Goal: Task Accomplishment & Management: Use online tool/utility

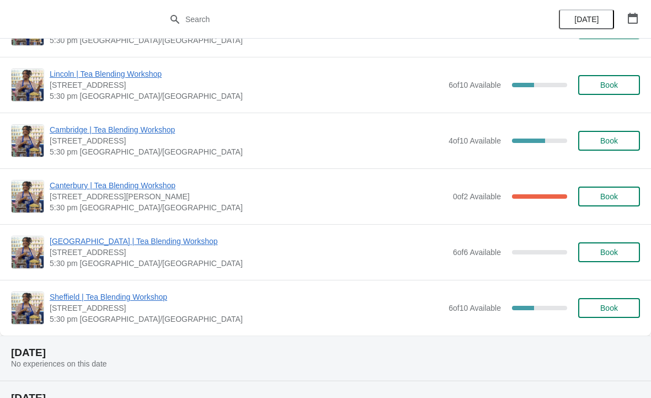
scroll to position [437, 0]
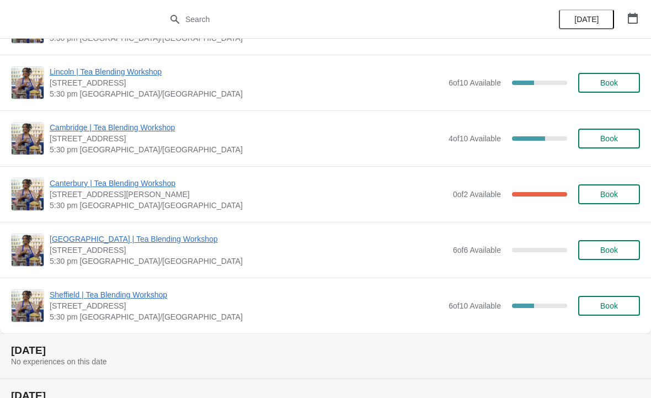
click at [130, 123] on span "Cambridge | Tea Blending Workshop" at bounding box center [247, 127] width 394 height 11
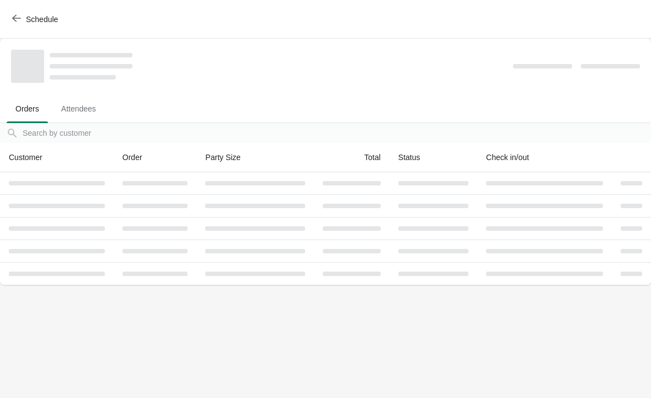
scroll to position [0, 0]
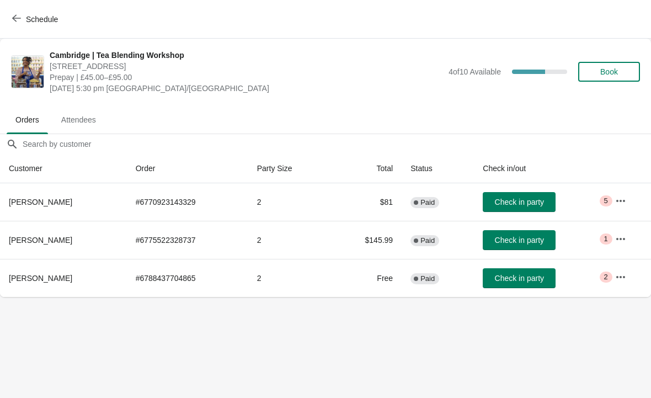
click at [614, 200] on button "button" at bounding box center [621, 201] width 20 height 20
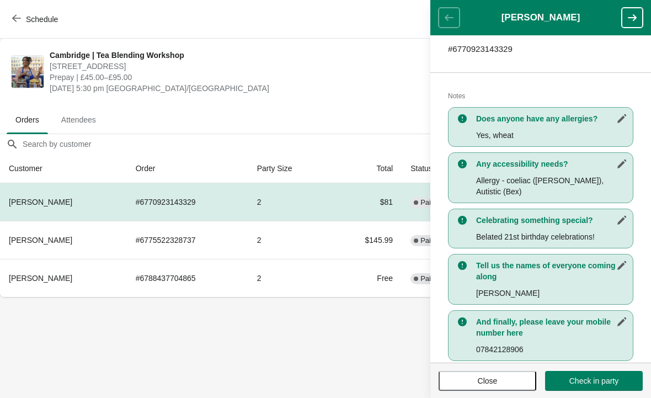
scroll to position [199, 0]
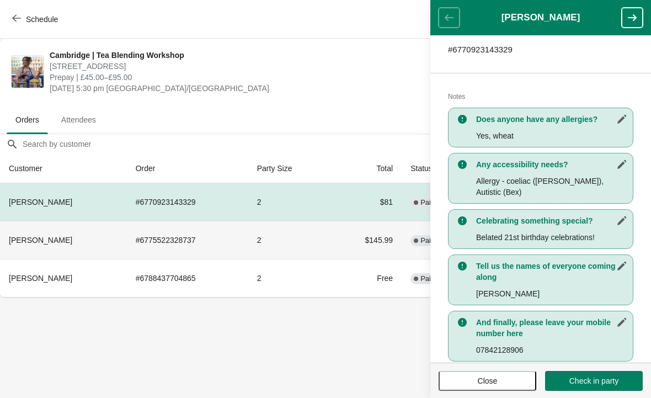
click at [179, 247] on td "# 6775522328737" at bounding box center [187, 240] width 121 height 38
click at [619, 15] on h1 "[PERSON_NAME]" at bounding box center [541, 17] width 162 height 11
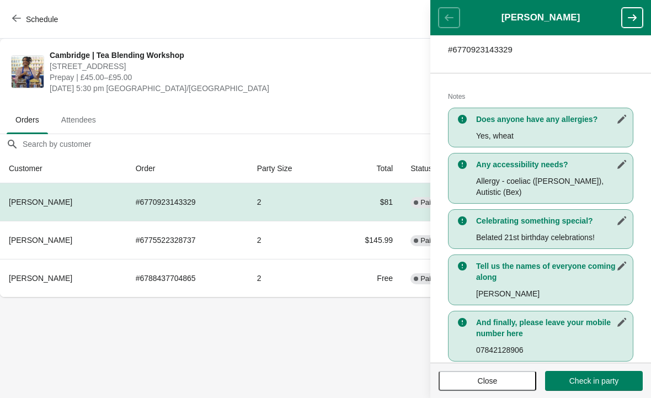
click at [633, 15] on icon "button" at bounding box center [632, 17] width 11 height 11
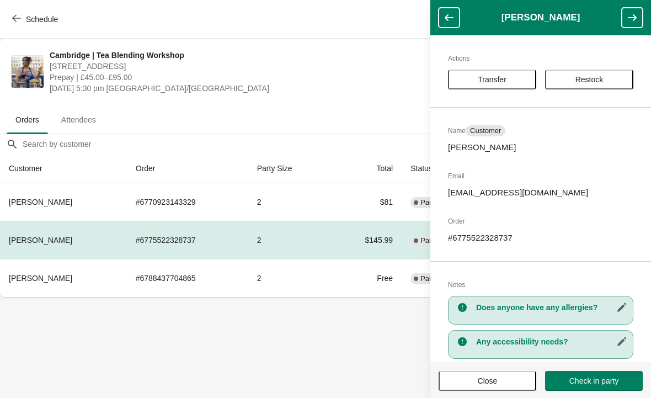
click at [628, 19] on icon "button" at bounding box center [632, 17] width 11 height 11
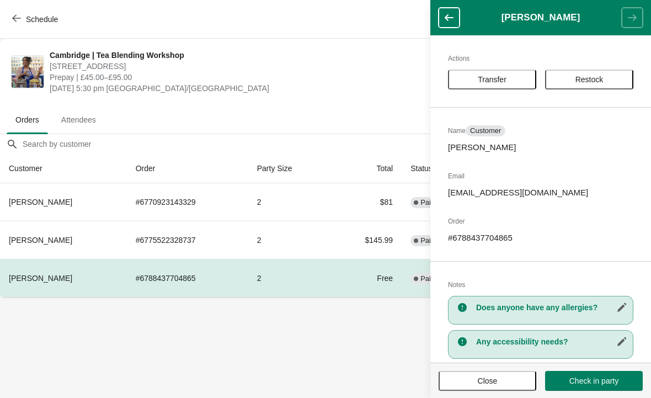
click at [441, 9] on button "button" at bounding box center [449, 18] width 21 height 20
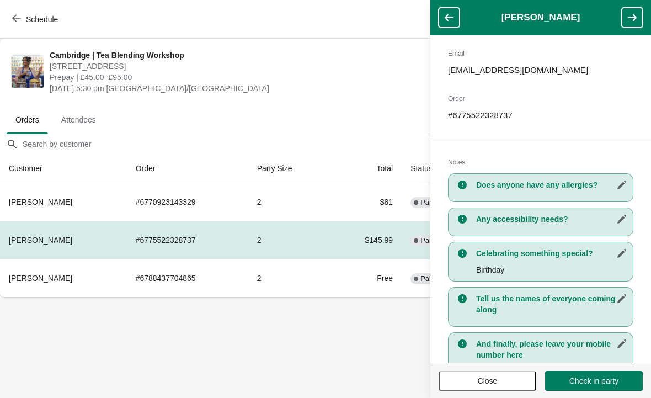
scroll to position [108, 0]
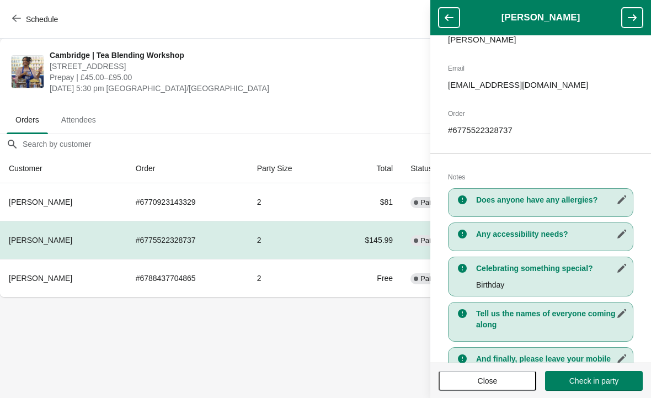
click at [637, 9] on button "button" at bounding box center [632, 18] width 21 height 20
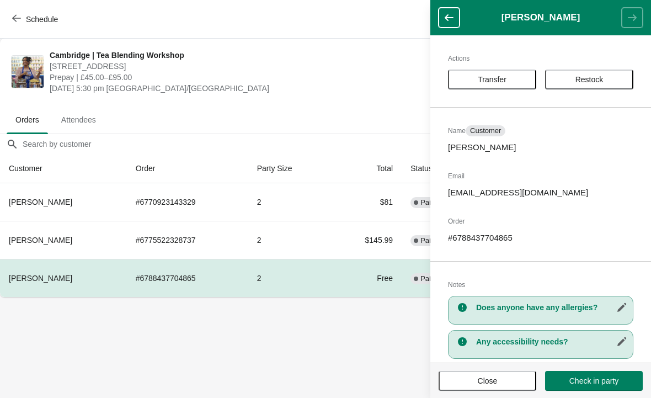
scroll to position [-3, 0]
click at [442, 17] on button "button" at bounding box center [449, 18] width 21 height 20
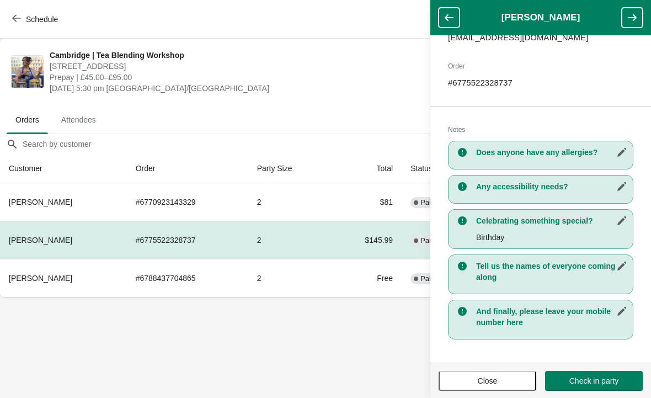
scroll to position [155, 0]
click at [332, 347] on body "Schedule [GEOGRAPHIC_DATA] | Tea Blending Workshop [STREET_ADDRESS] | £45.00–£9…" at bounding box center [325, 199] width 651 height 398
click at [505, 375] on button "Close" at bounding box center [488, 381] width 98 height 20
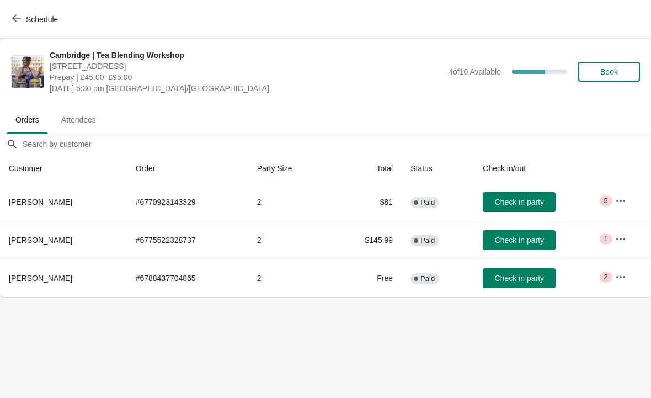
click at [614, 203] on button "button" at bounding box center [621, 201] width 20 height 20
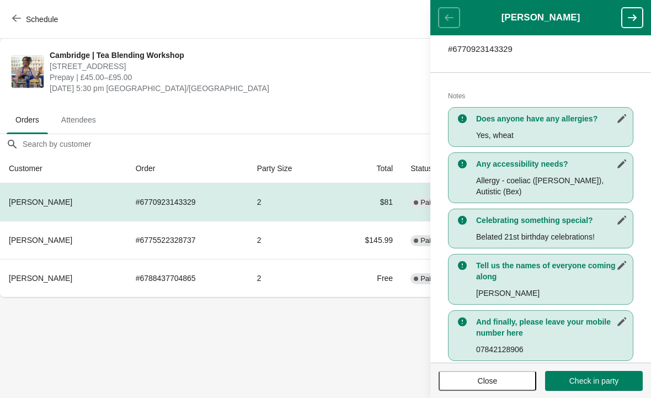
scroll to position [199, 0]
click at [634, 13] on icon "button" at bounding box center [632, 17] width 11 height 11
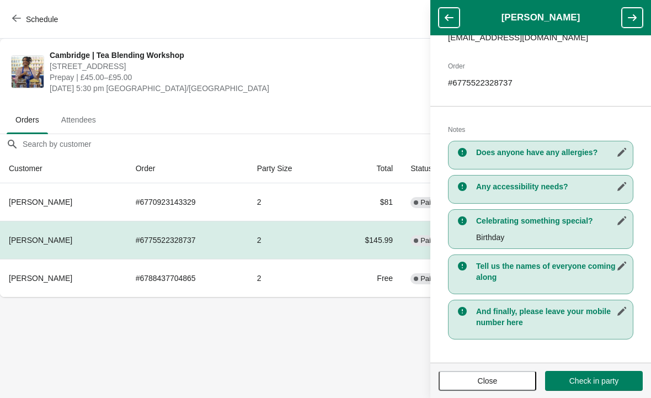
scroll to position [155, 0]
click at [338, 290] on td "Free" at bounding box center [366, 278] width 71 height 38
click at [624, 18] on button "button" at bounding box center [632, 18] width 21 height 20
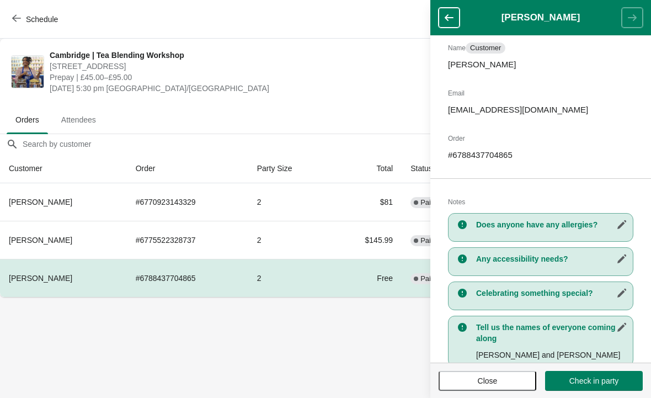
scroll to position [0, 0]
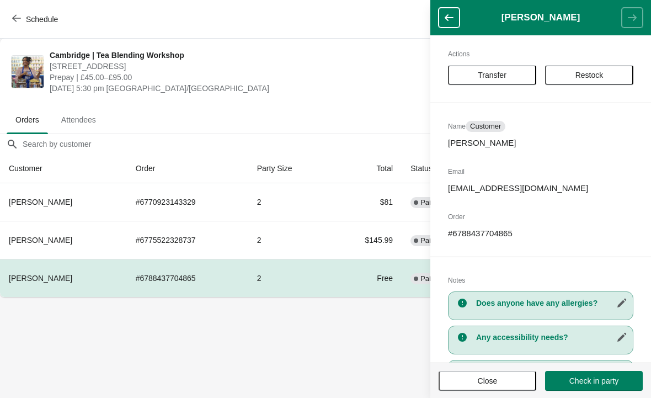
click at [454, 20] on icon "button" at bounding box center [449, 17] width 11 height 11
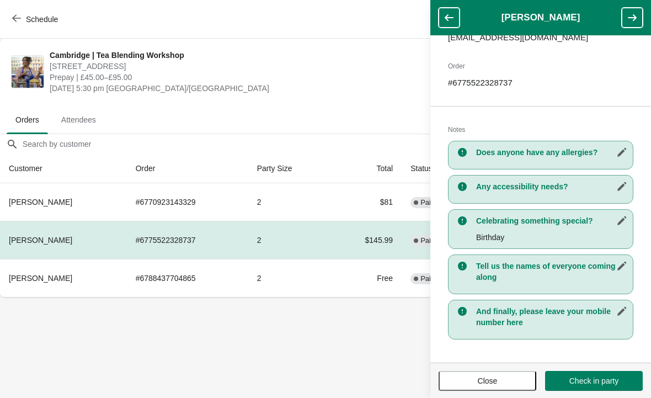
scroll to position [155, 0]
click at [448, 13] on icon "button" at bounding box center [449, 17] width 11 height 11
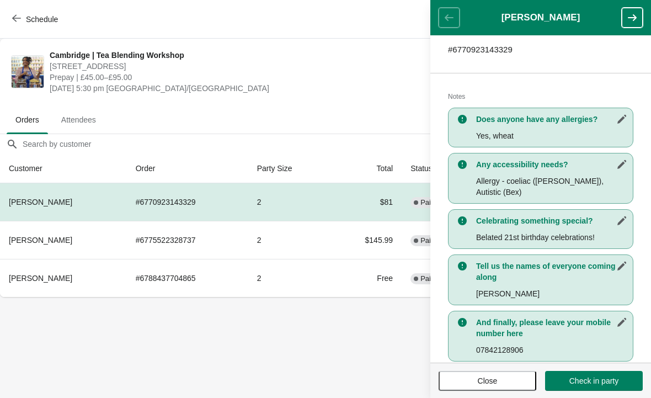
scroll to position [199, 0]
